Goal: Task Accomplishment & Management: Complete application form

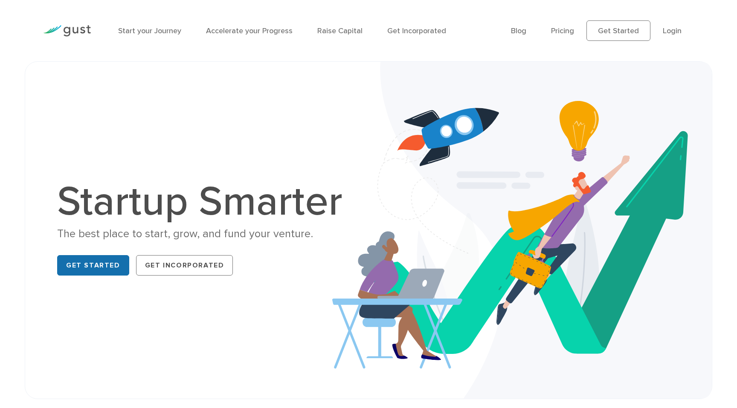
click at [97, 264] on link "Get Started" at bounding box center [93, 265] width 72 height 20
click at [561, 29] on link "Pricing" at bounding box center [562, 30] width 23 height 9
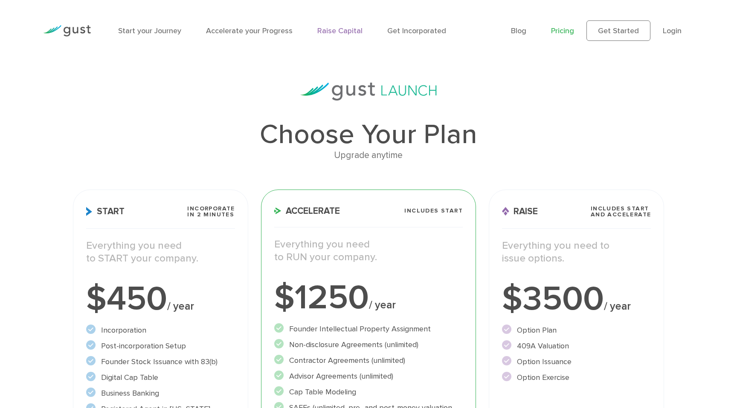
click at [330, 30] on link "Raise Capital" at bounding box center [339, 30] width 45 height 9
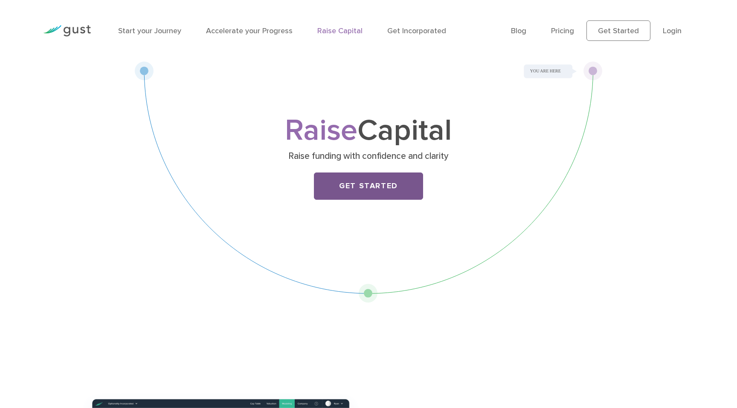
click at [357, 188] on link "Get Started" at bounding box center [368, 186] width 109 height 27
